Goal: Task Accomplishment & Management: Manage account settings

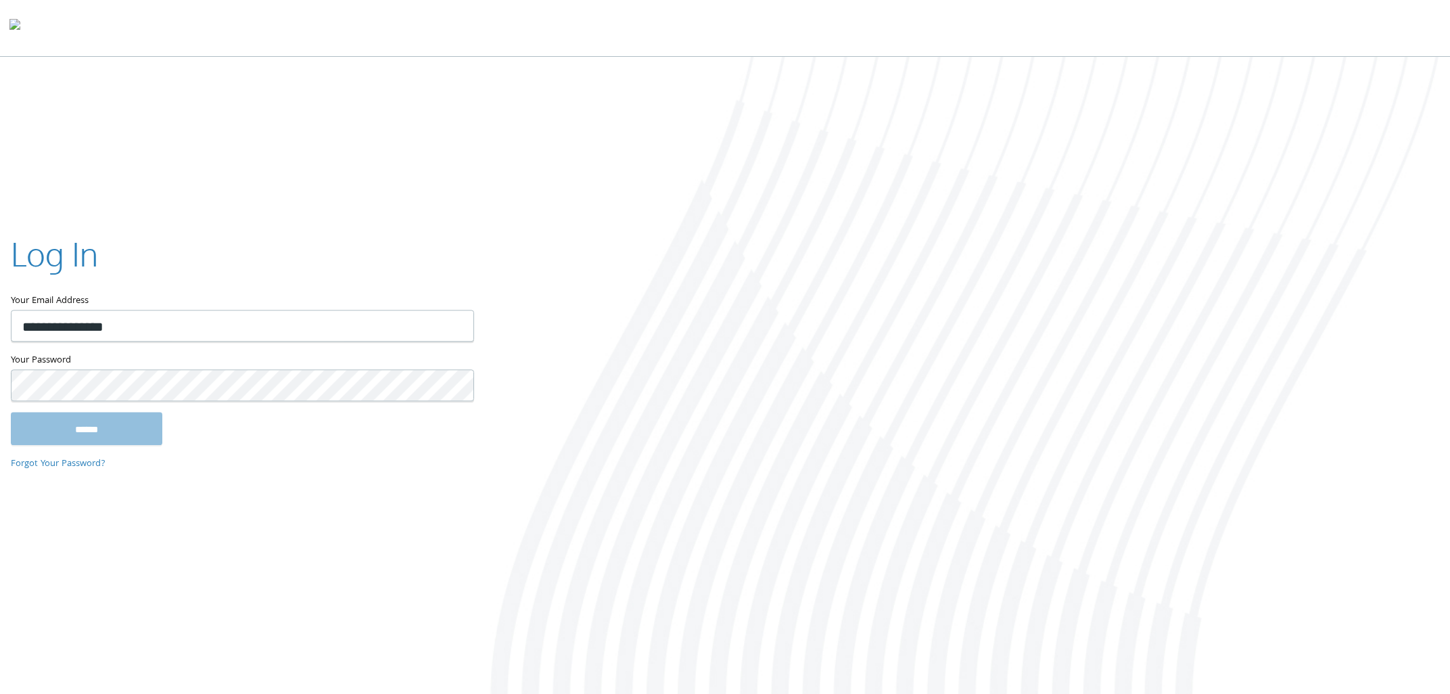
type input "**********"
click at [11, 413] on input "******" at bounding box center [87, 429] width 152 height 32
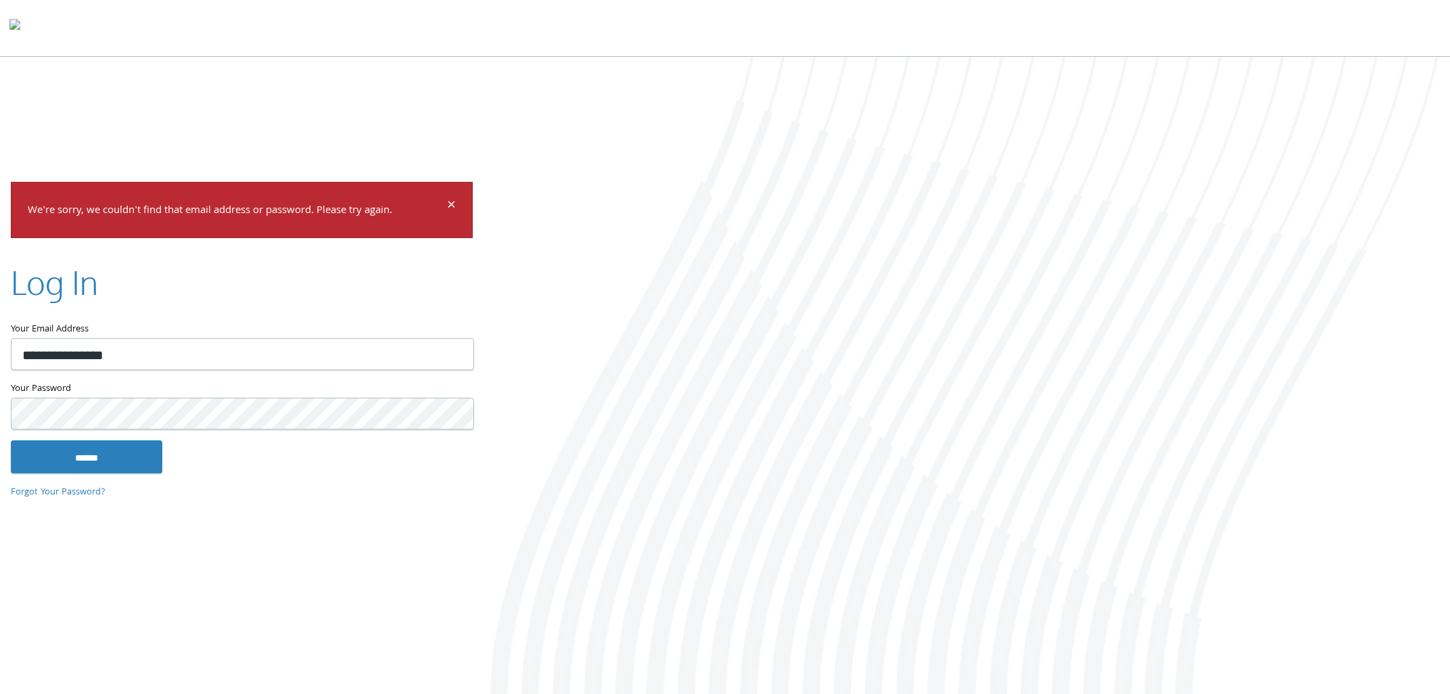
click at [11, 440] on input "******" at bounding box center [87, 456] width 152 height 32
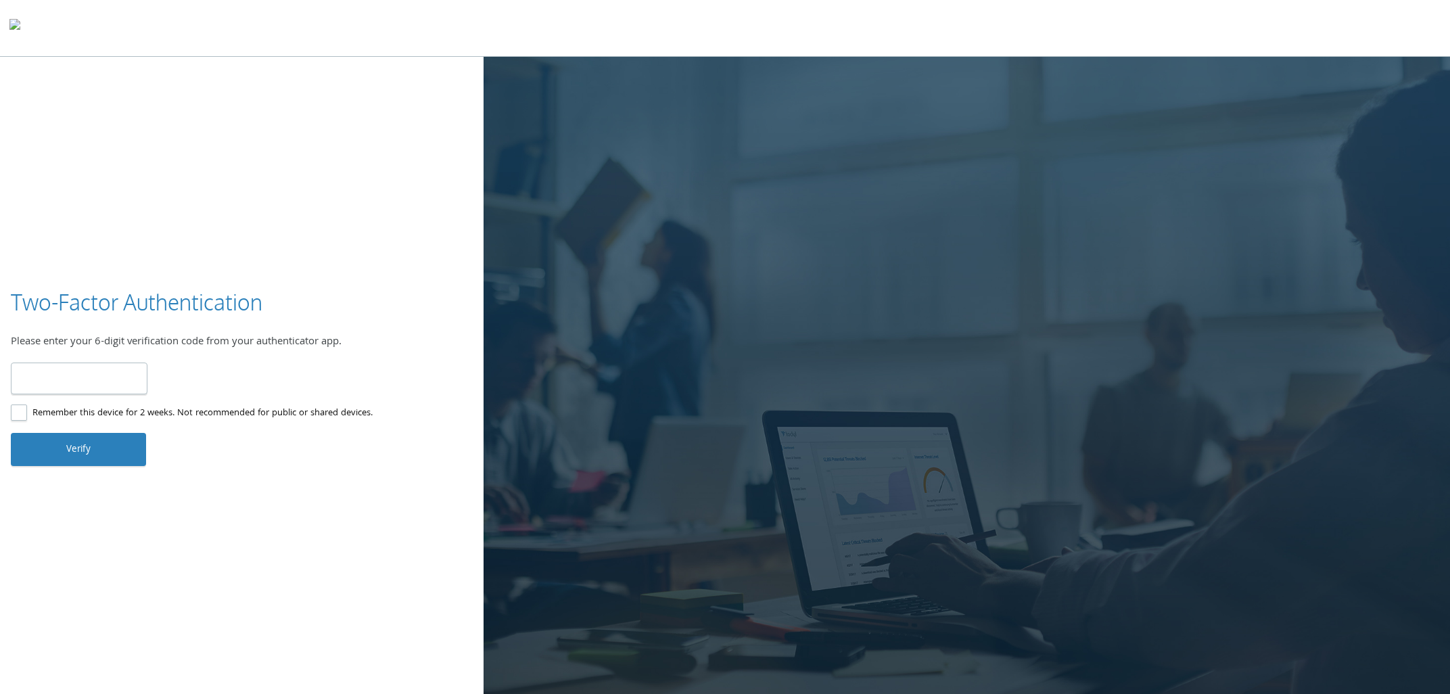
type input "******"
